Goal: Find specific page/section: Find specific page/section

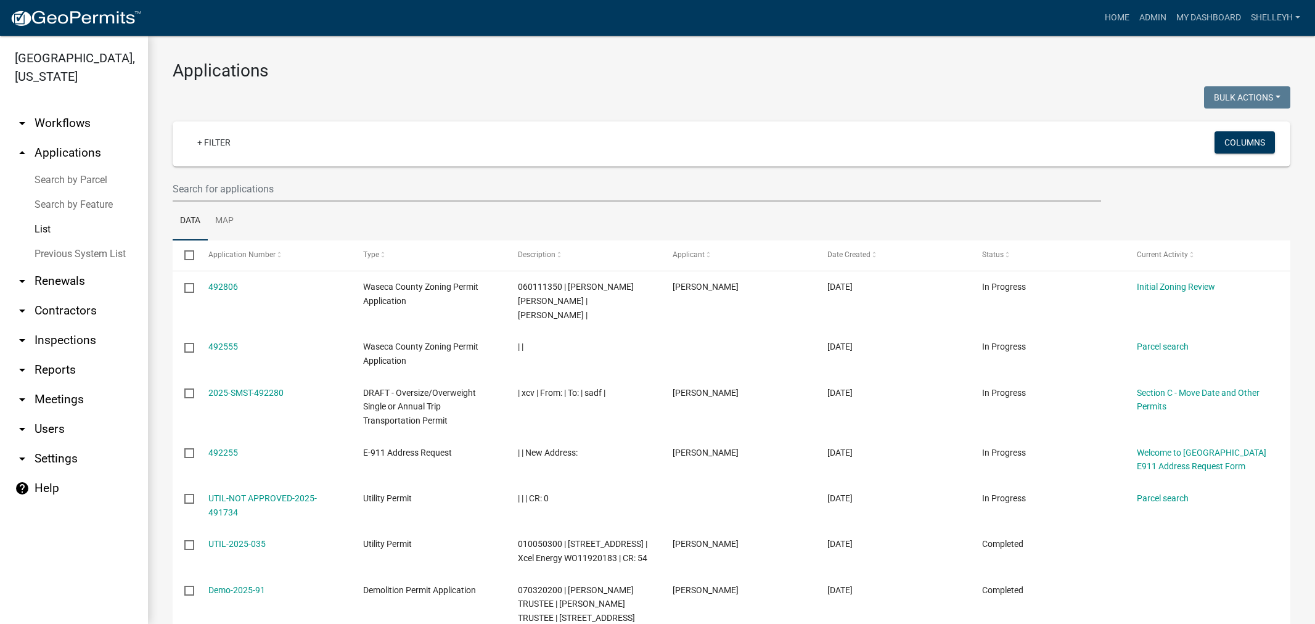
select select "1: 25"
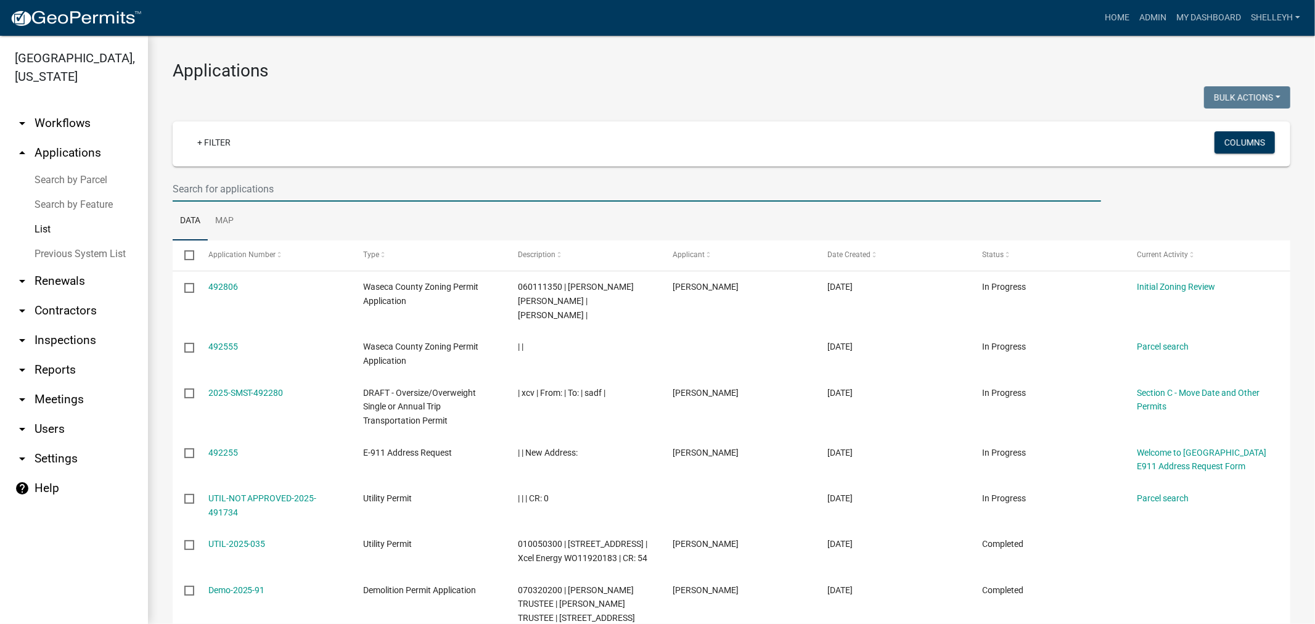
click at [240, 190] on input "text" at bounding box center [637, 188] width 928 height 25
click at [228, 146] on link "+ Filter" at bounding box center [213, 142] width 53 height 22
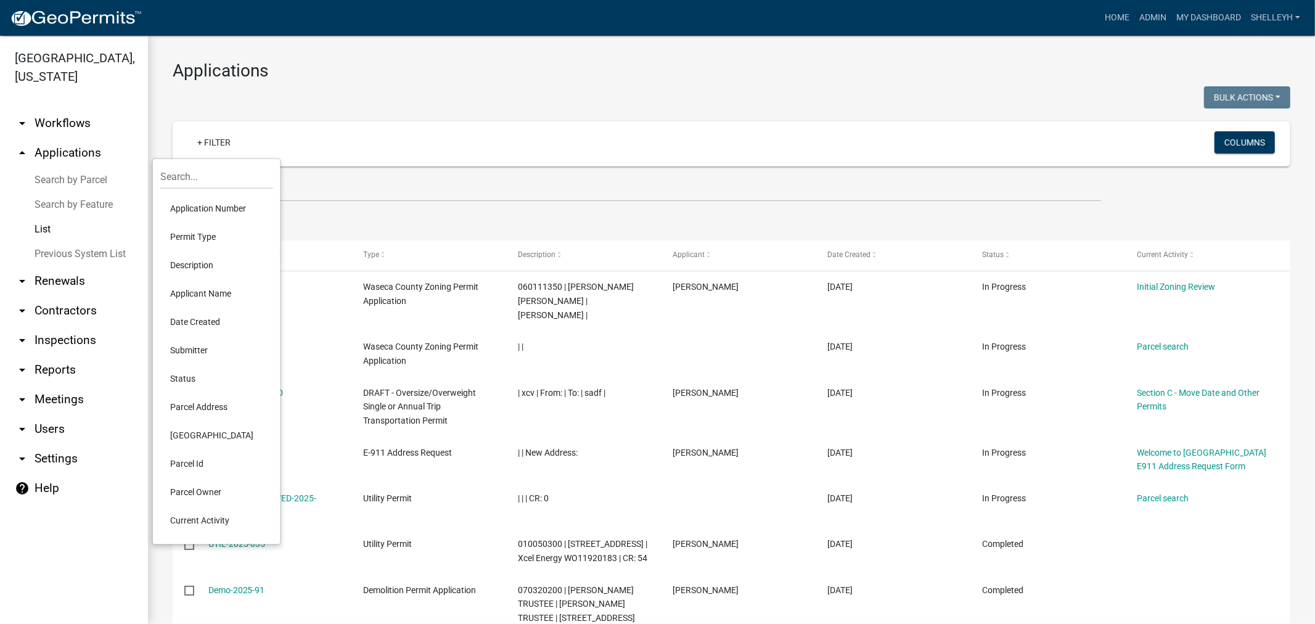
click at [226, 210] on li "Application Number" at bounding box center [216, 208] width 113 height 28
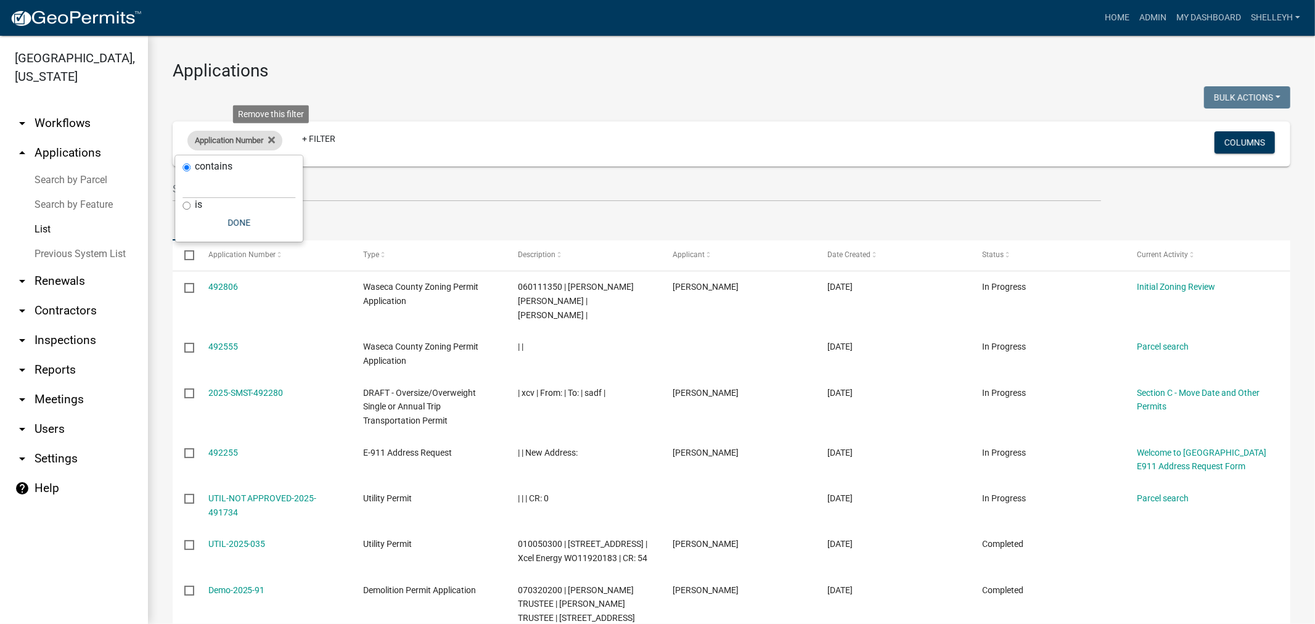
click at [279, 139] on div "Application Number Remove this filter" at bounding box center [234, 141] width 95 height 20
click at [216, 137] on span "Application Number" at bounding box center [229, 140] width 68 height 9
click at [269, 136] on fa-icon at bounding box center [269, 141] width 12 height 20
click at [221, 142] on link "+ Filter" at bounding box center [213, 142] width 53 height 22
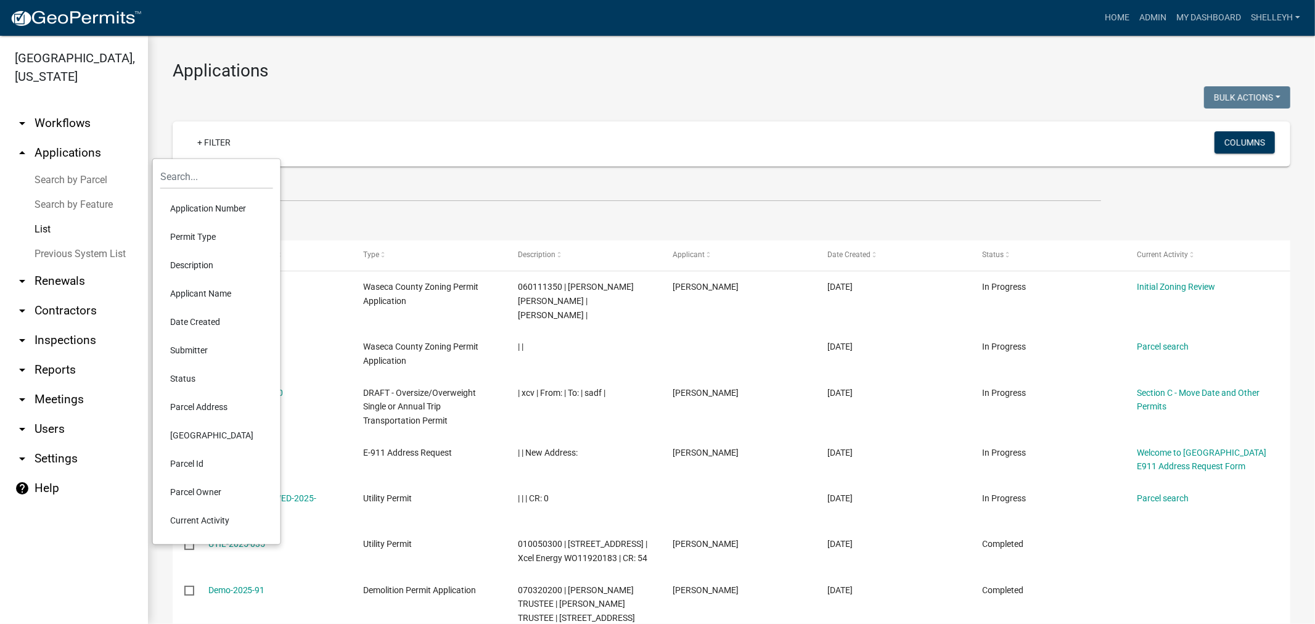
click at [195, 240] on li "Permit Type" at bounding box center [216, 237] width 113 height 28
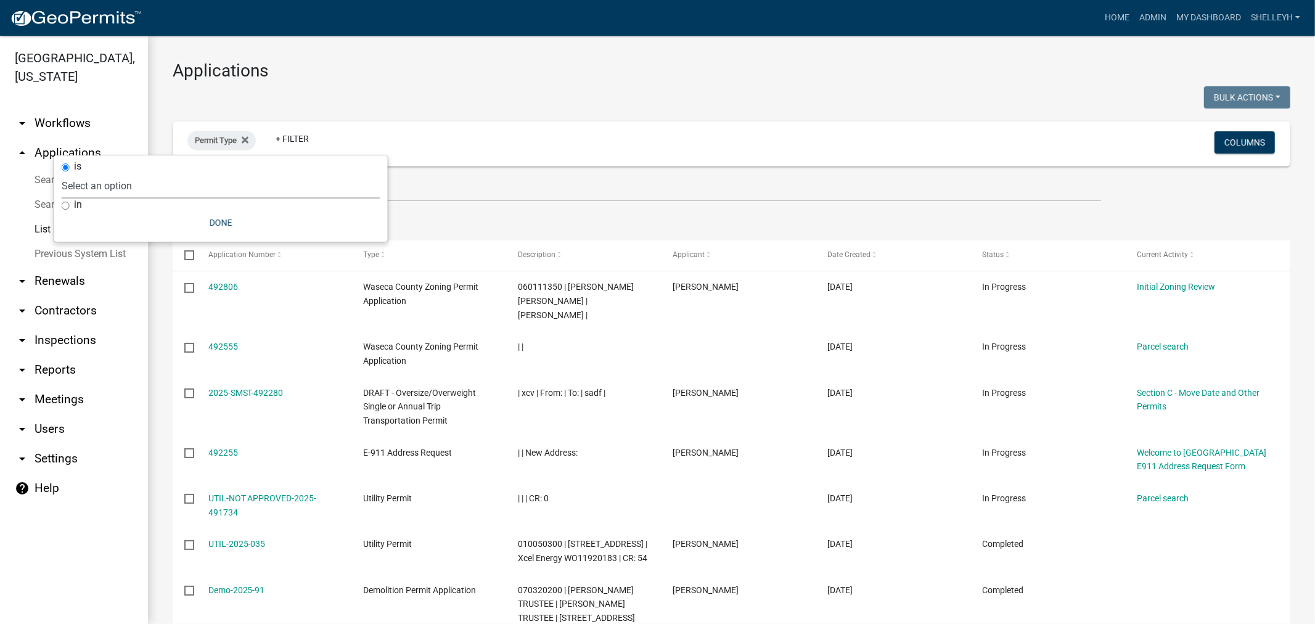
click at [151, 186] on select "Select an option Cannabis Registration Form Conditional Use Application Demolit…" at bounding box center [221, 185] width 319 height 25
select select "84dd12a3-c208-41bf-9ef2-d73d2ed9203f"
click at [160, 173] on select "Select an option Cannabis Registration Form Conditional Use Application Demolit…" at bounding box center [221, 185] width 319 height 25
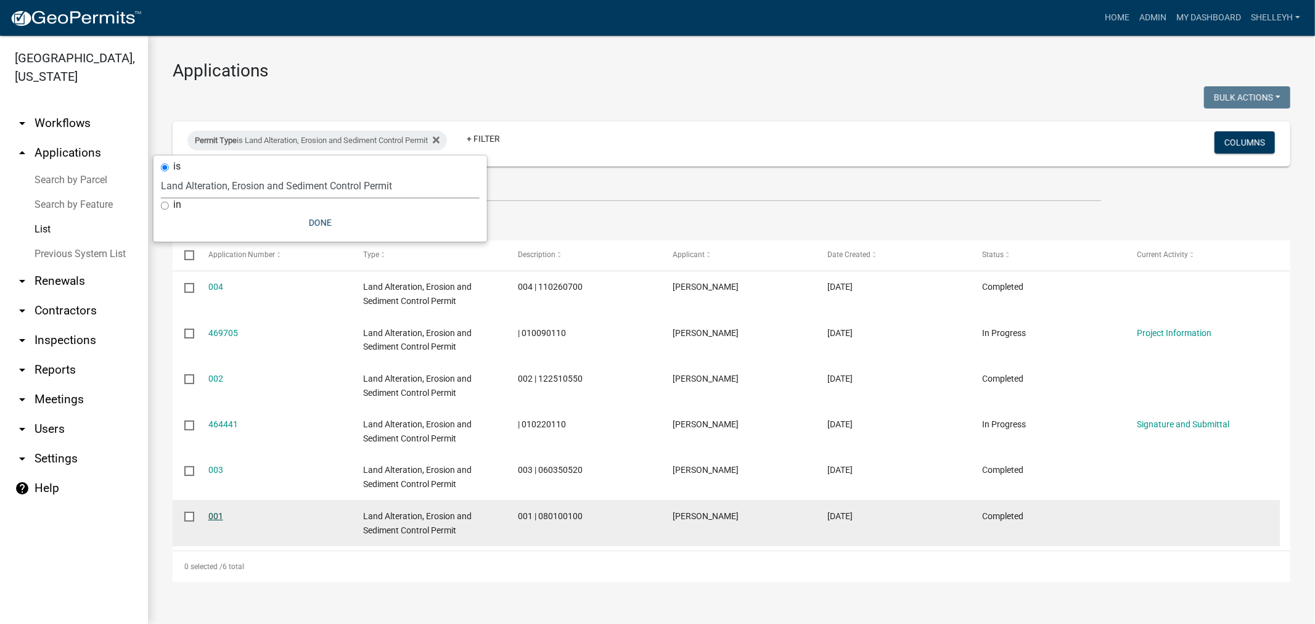
click at [214, 512] on link "001" at bounding box center [215, 516] width 15 height 10
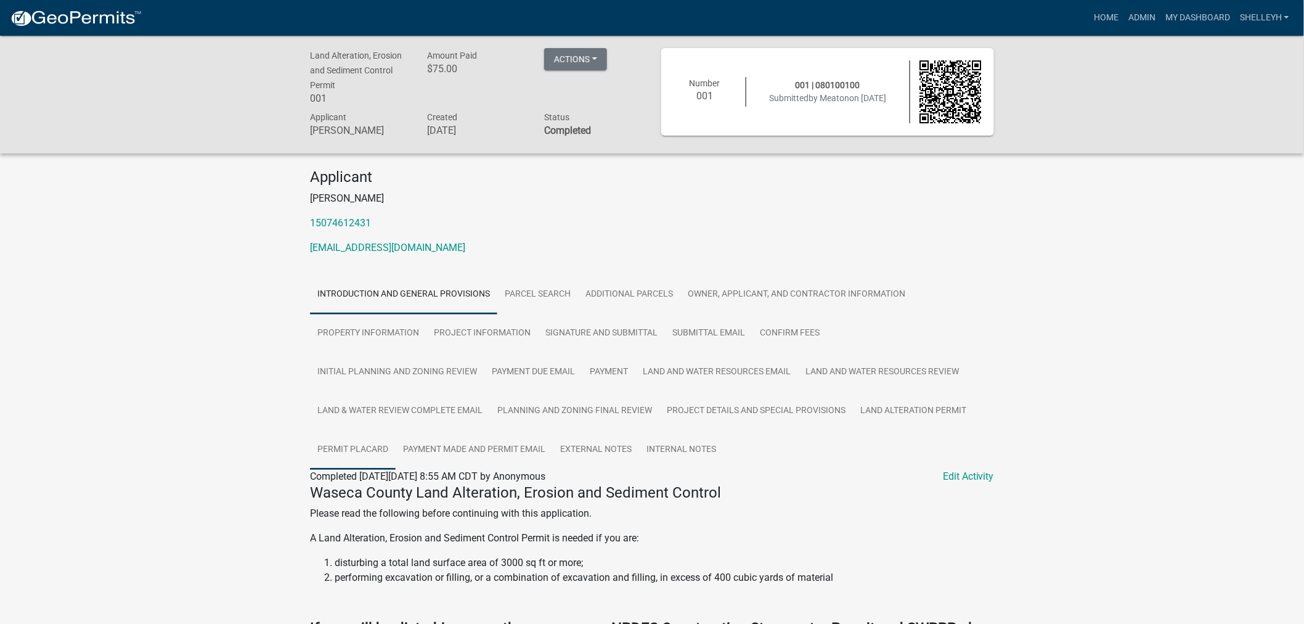
click at [372, 444] on link "Permit Placard" at bounding box center [353, 449] width 86 height 39
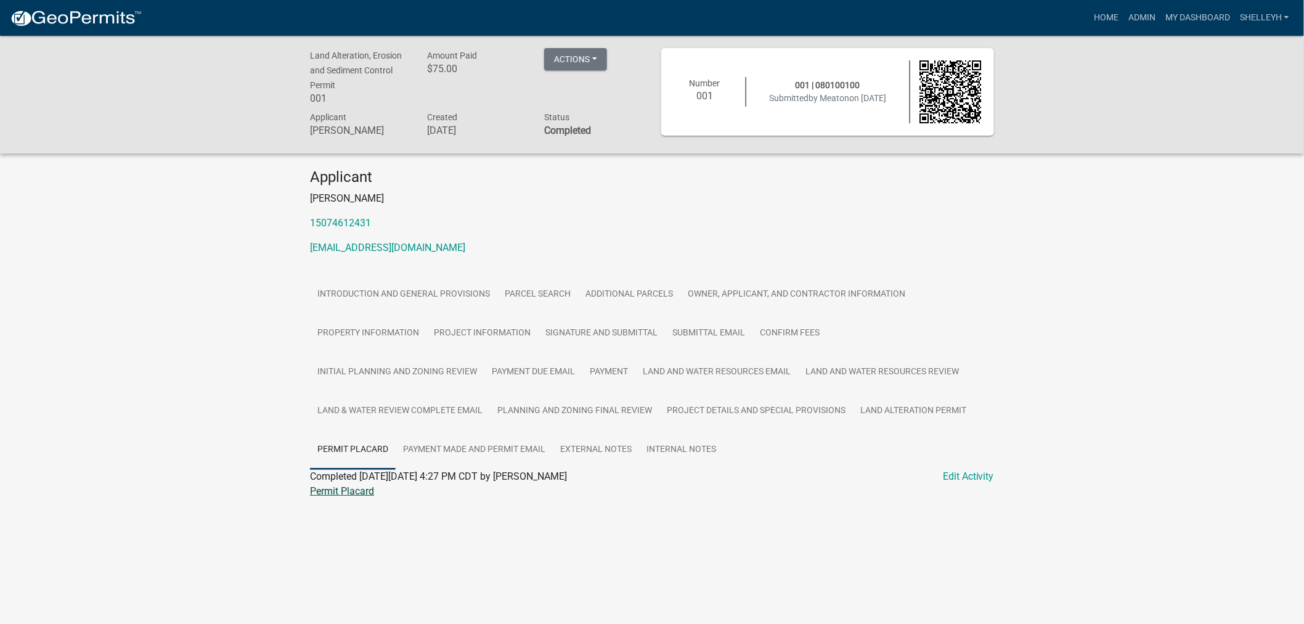
click at [359, 494] on link "Permit Placard" at bounding box center [342, 491] width 64 height 12
click at [913, 412] on link "Land Alteration Permit" at bounding box center [913, 410] width 121 height 39
click at [367, 493] on link "Land Alteration Permit" at bounding box center [358, 491] width 97 height 12
